Goal: Information Seeking & Learning: Learn about a topic

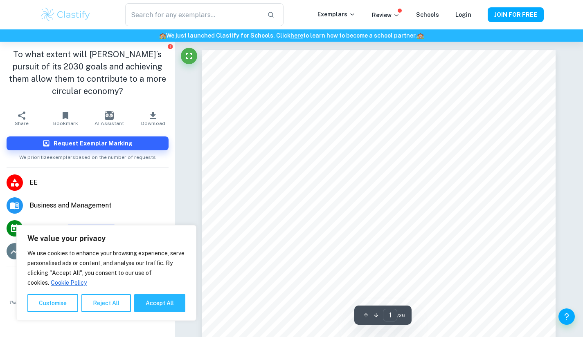
scroll to position [51, 0]
click at [108, 301] on button "Reject All" at bounding box center [105, 304] width 49 height 18
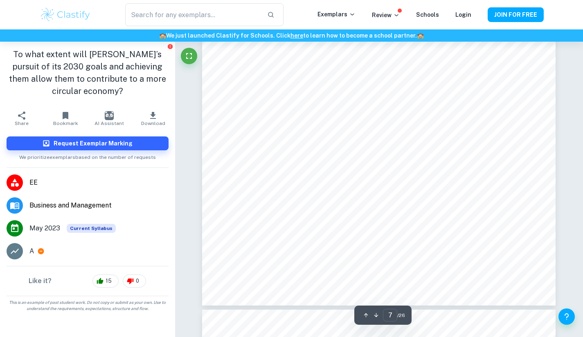
scroll to position [3084, 0]
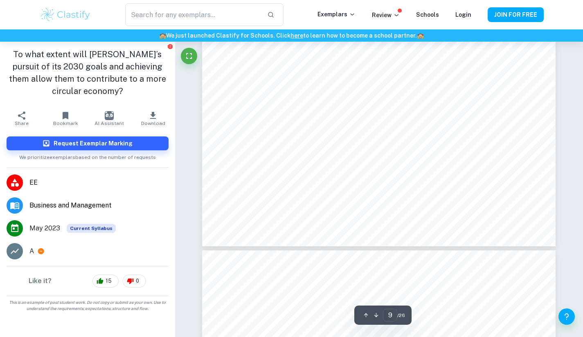
type input "10"
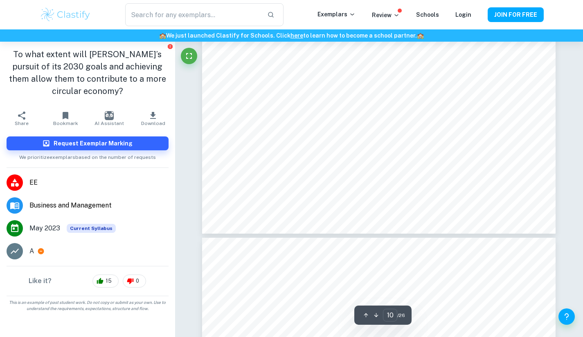
scroll to position [4609, 0]
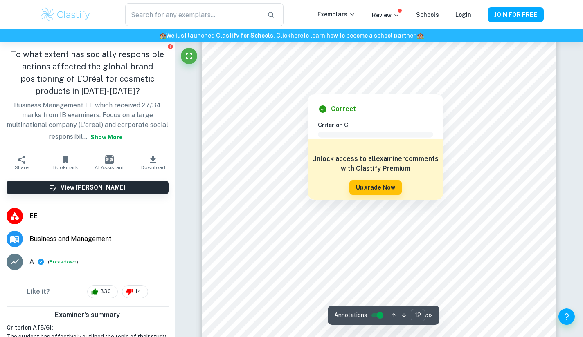
scroll to position [5792, 0]
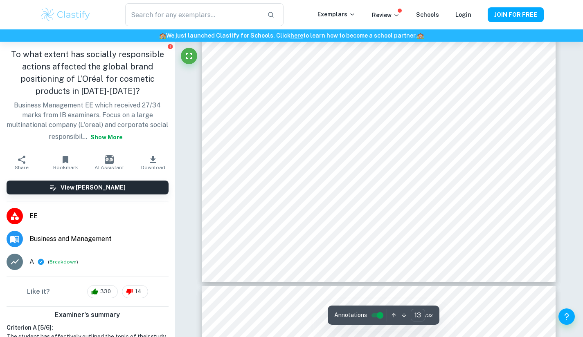
type input "14"
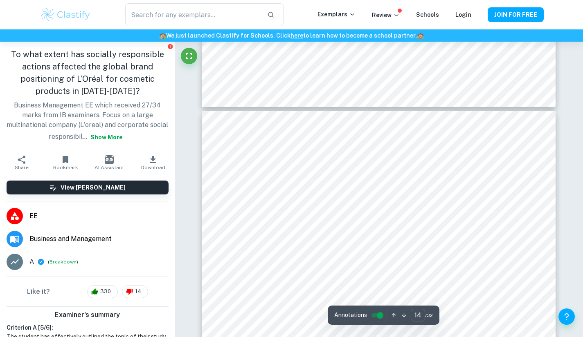
scroll to position [6667, 0]
